Goal: Task Accomplishment & Management: Complete application form

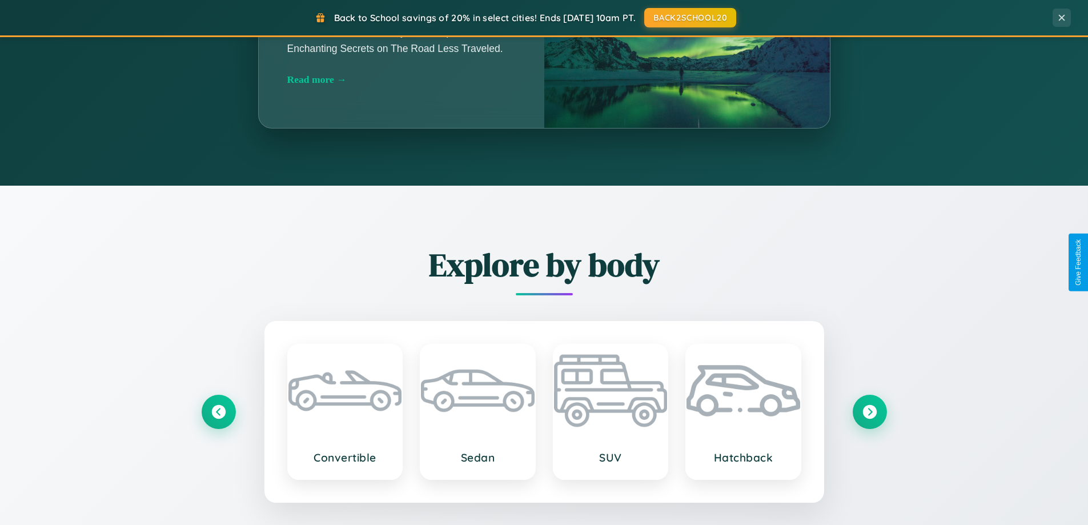
scroll to position [2197, 0]
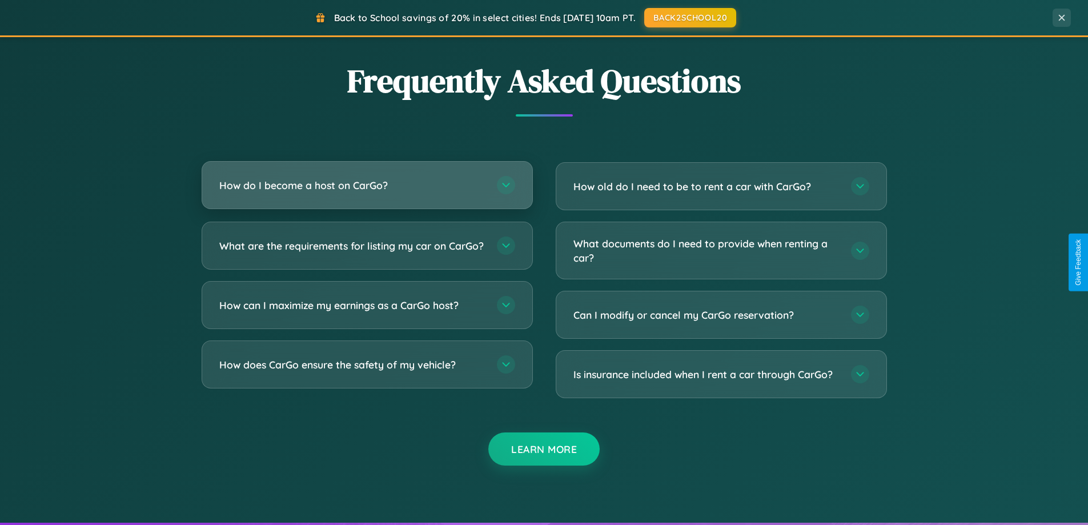
click at [367, 186] on h3 "How do I become a host on CarGo?" at bounding box center [352, 185] width 266 height 14
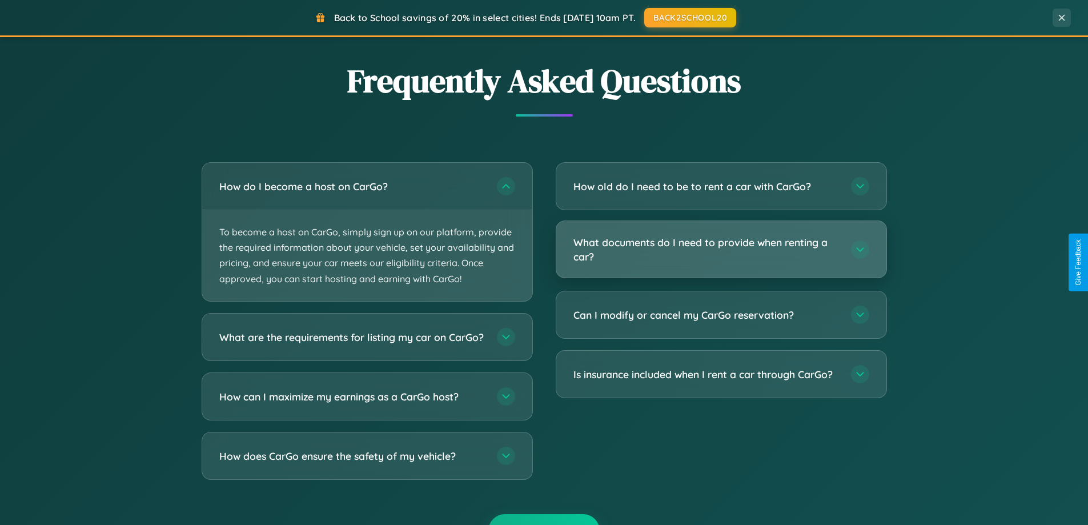
click at [721, 250] on h3 "What documents do I need to provide when renting a car?" at bounding box center [706, 249] width 266 height 28
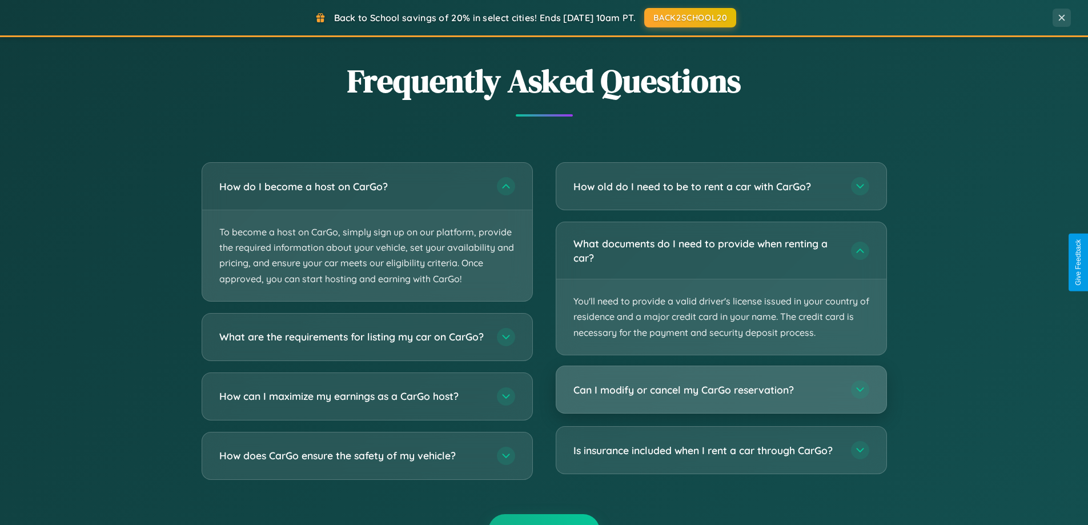
click at [721, 390] on h3 "Can I modify or cancel my CarGo reservation?" at bounding box center [706, 390] width 266 height 14
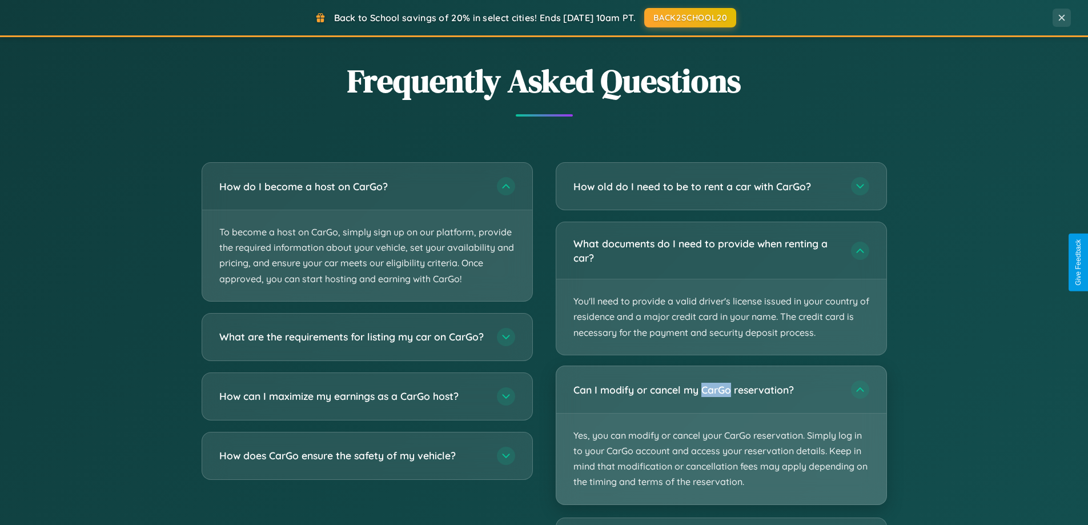
click at [721, 435] on p "Yes, you can modify or cancel your CarGo reservation. Simply log in to your Car…" at bounding box center [721, 458] width 330 height 91
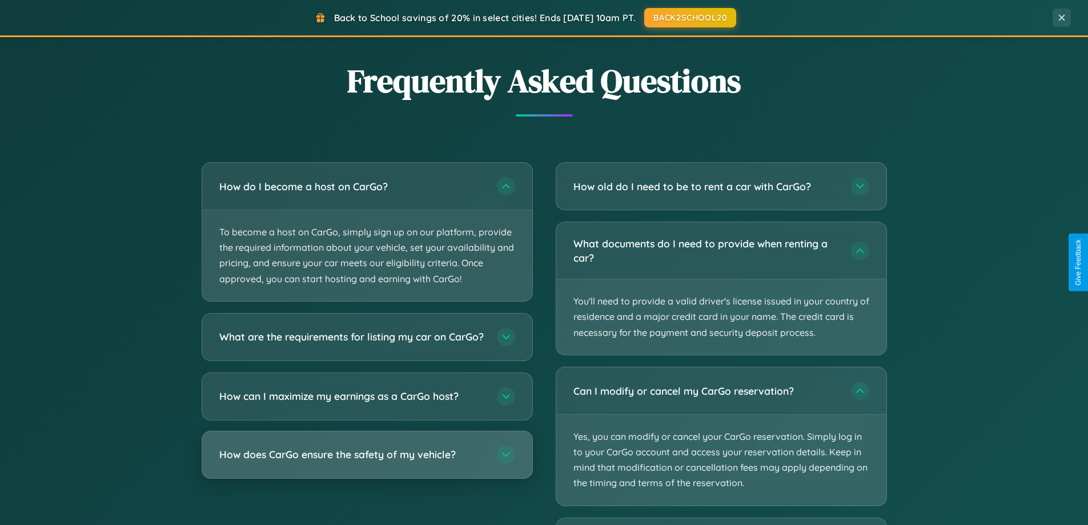
click at [367, 461] on h3 "How does CarGo ensure the safety of my vehicle?" at bounding box center [352, 454] width 266 height 14
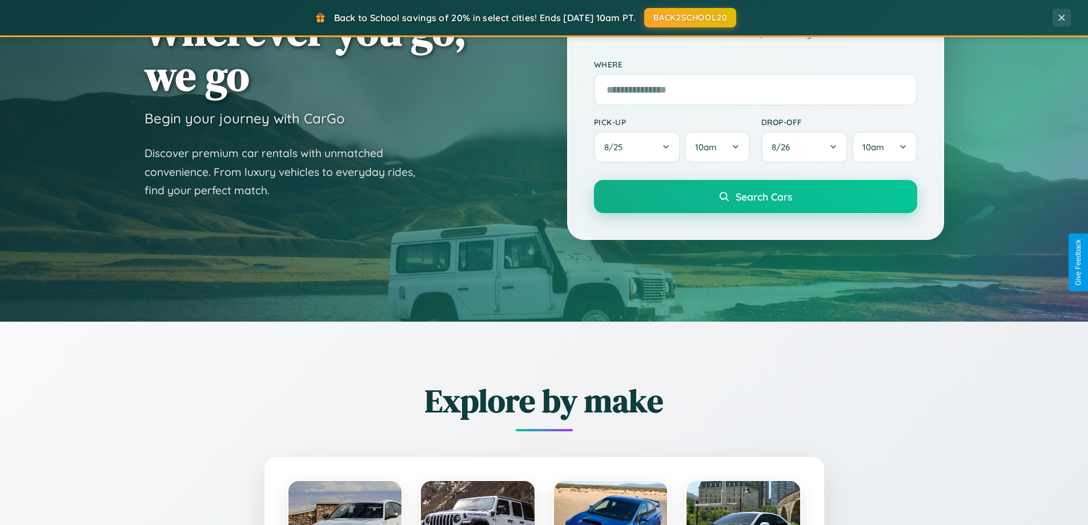
scroll to position [0, 0]
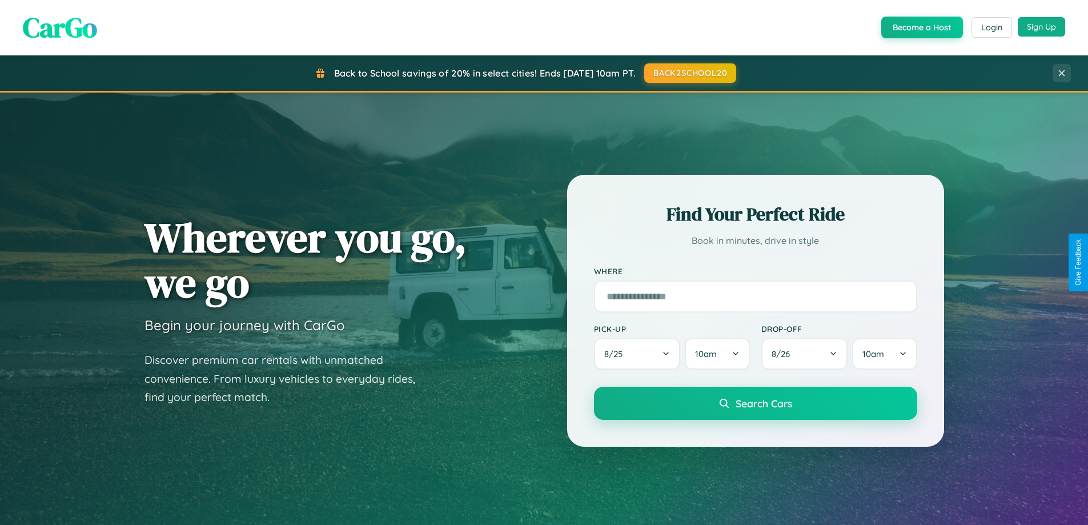
click at [1041, 27] on button "Sign Up" at bounding box center [1040, 26] width 47 height 19
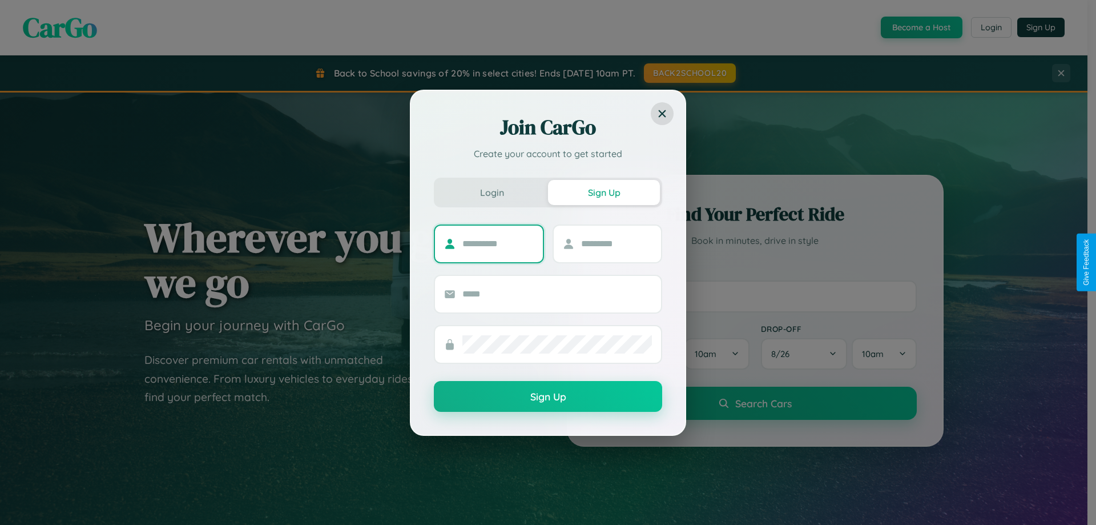
click at [498, 243] on input "text" at bounding box center [497, 244] width 71 height 18
type input "*******"
click at [616, 243] on input "text" at bounding box center [616, 244] width 71 height 18
type input "******"
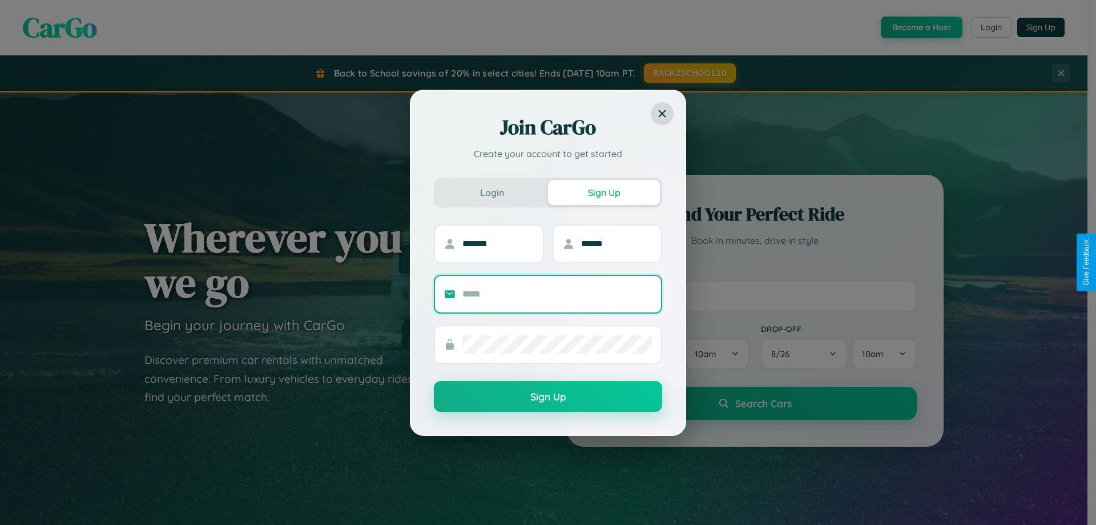
click at [557, 293] on input "text" at bounding box center [557, 294] width 190 height 18
type input "**********"
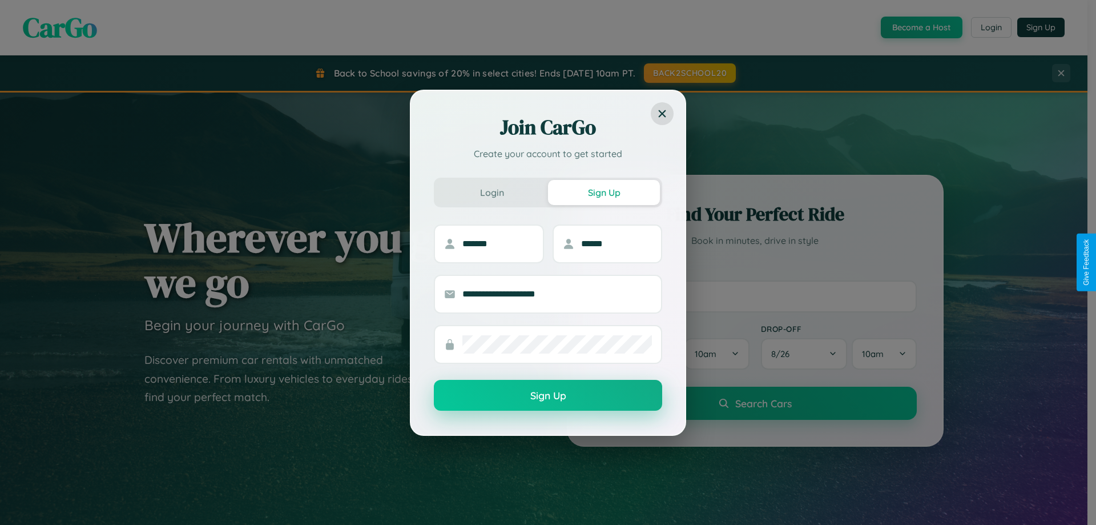
click at [548, 396] on button "Sign Up" at bounding box center [548, 395] width 228 height 31
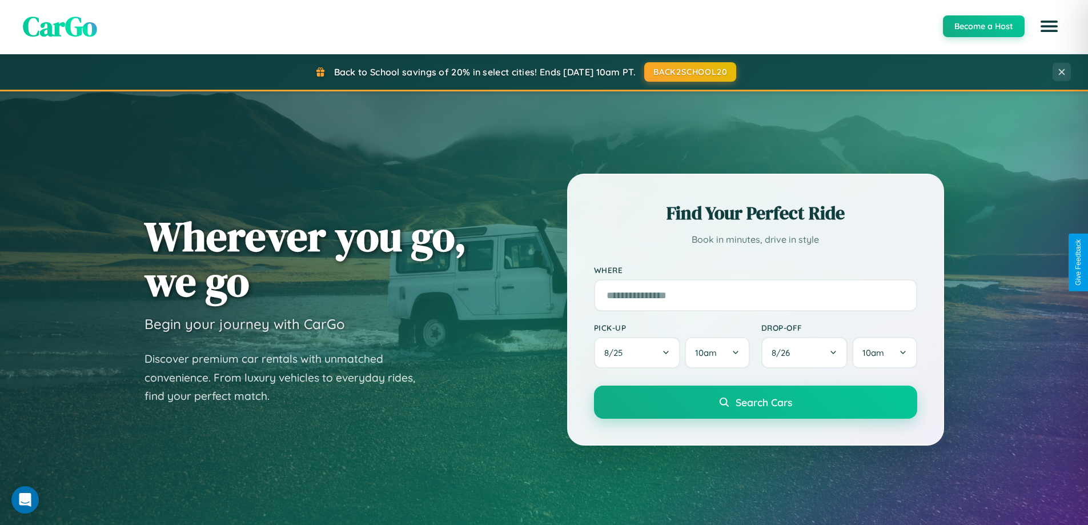
scroll to position [34, 0]
